Goal: Entertainment & Leisure: Consume media (video, audio)

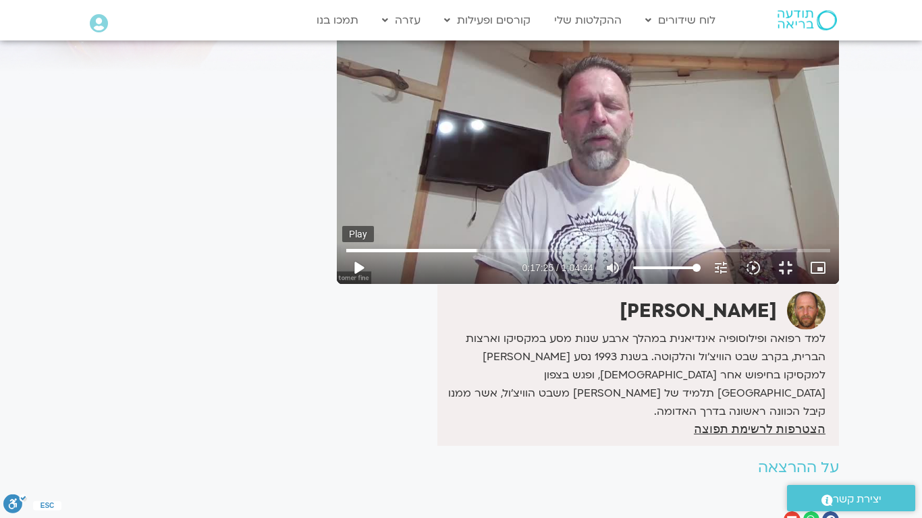
click at [342, 252] on button "play_arrow" at bounding box center [358, 268] width 32 height 32
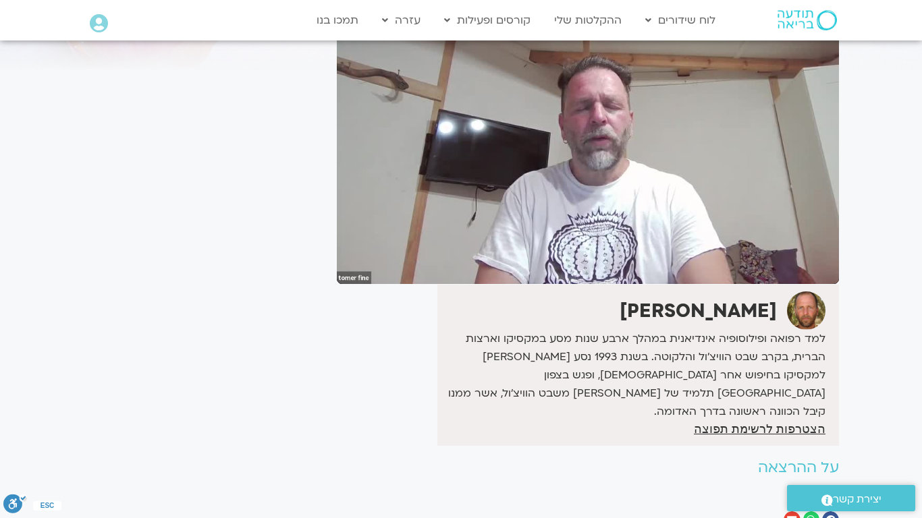
click at [342, 252] on button "pause" at bounding box center [358, 268] width 32 height 32
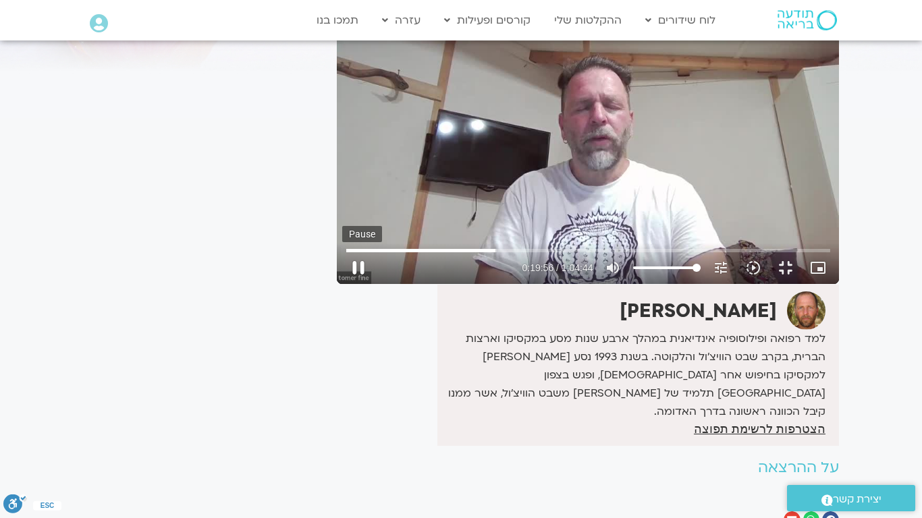
click at [342, 284] on button "pause" at bounding box center [358, 268] width 32 height 32
type input "1196.432273"
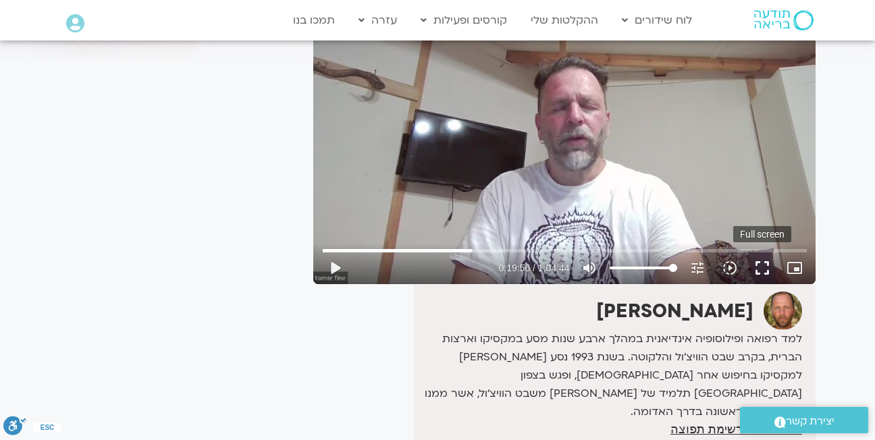
click at [761, 265] on button "fullscreen" at bounding box center [762, 268] width 32 height 32
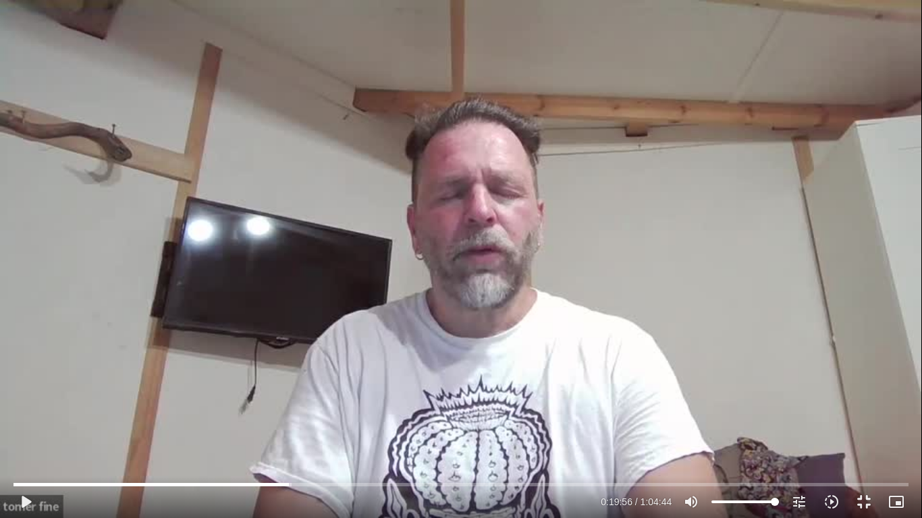
click at [848, 486] on button "fullscreen_exit" at bounding box center [864, 502] width 32 height 32
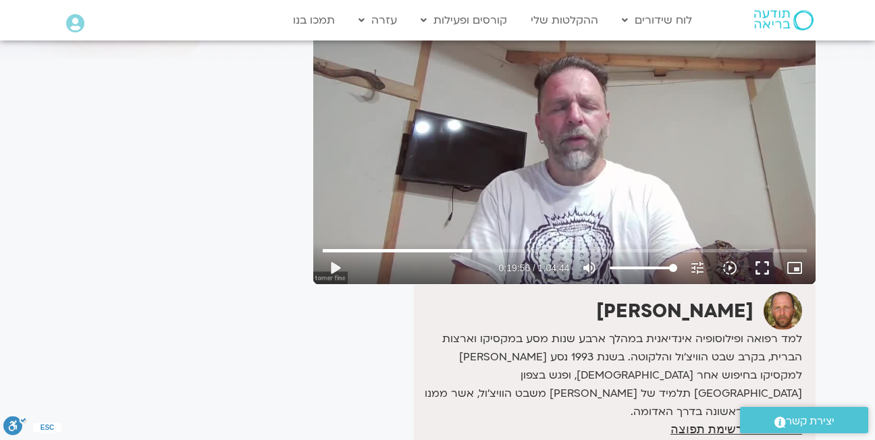
drag, startPoint x: 760, startPoint y: 272, endPoint x: 794, endPoint y: 321, distance: 59.5
click at [760, 272] on button "fullscreen" at bounding box center [762, 268] width 32 height 32
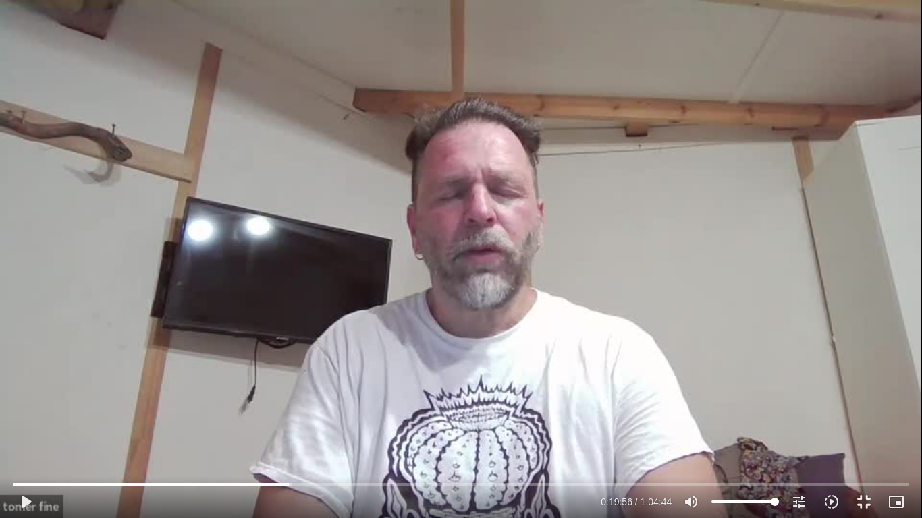
click at [41, 516] on button "play_arrow" at bounding box center [25, 502] width 32 height 32
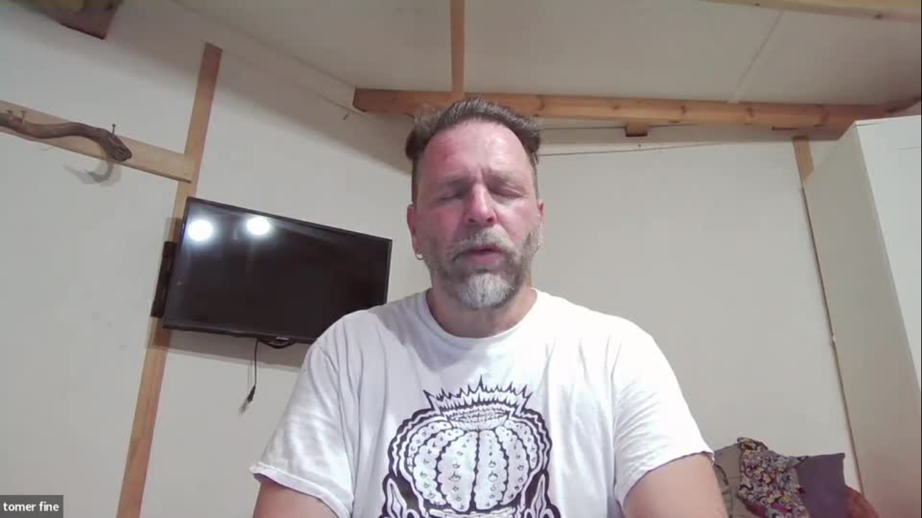
click at [41, 516] on div "pause 0:19:58 / 1:04:44 volume_up Mute tune Resolution Auto 480p slow_motion_vi…" at bounding box center [461, 502] width 904 height 32
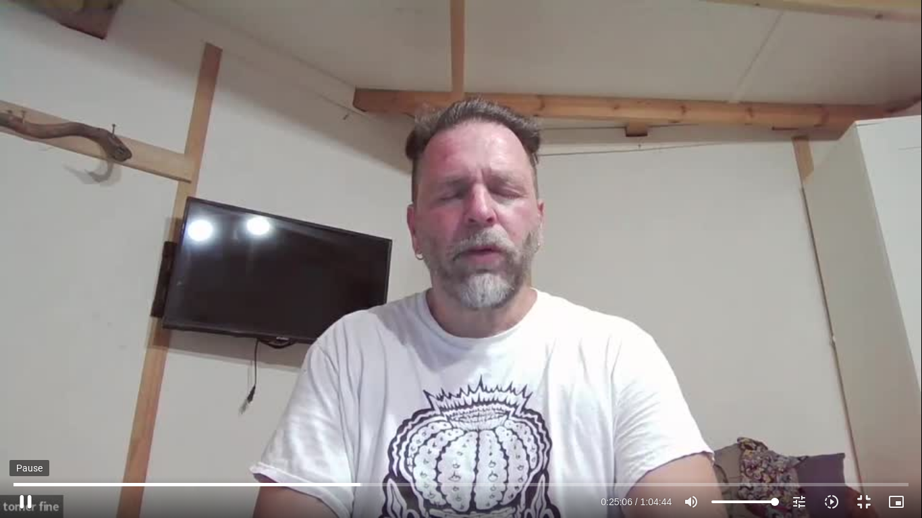
click at [22, 498] on button "pause" at bounding box center [25, 502] width 32 height 32
click at [9, 486] on button "play_arrow" at bounding box center [25, 502] width 32 height 32
type input "3884.68"
